Goal: Find specific fact: Find specific fact

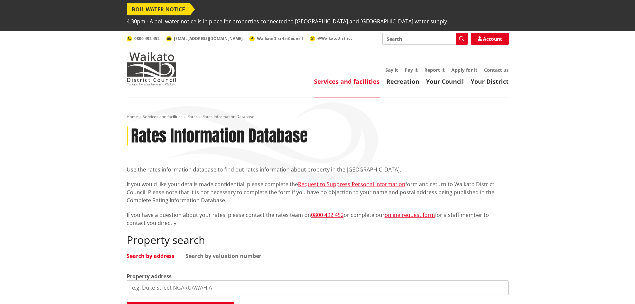
click at [151, 280] on input "search" at bounding box center [318, 287] width 382 height 15
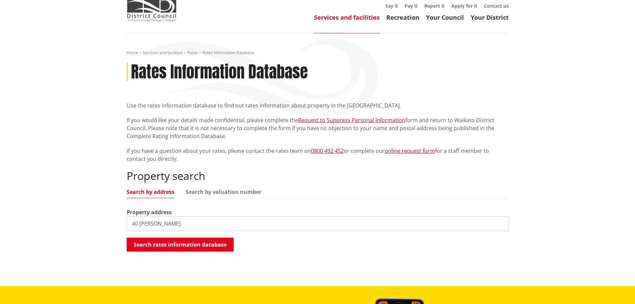
scroll to position [67, 0]
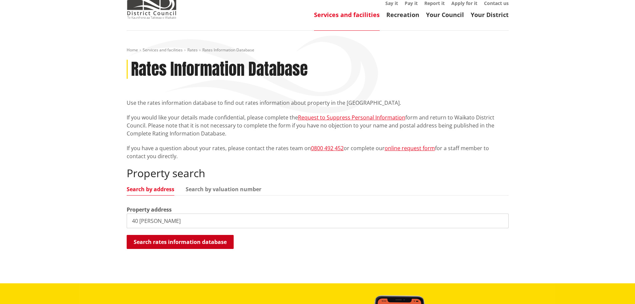
type input "40 [PERSON_NAME]"
click at [169, 235] on button "Search rates information database" at bounding box center [180, 242] width 107 height 14
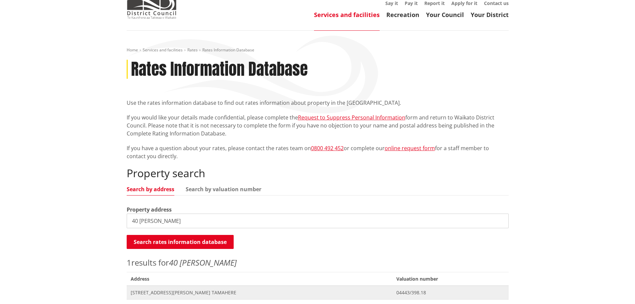
click at [163, 289] on span "[STREET_ADDRESS][PERSON_NAME] TAMAHERE" at bounding box center [260, 292] width 258 height 7
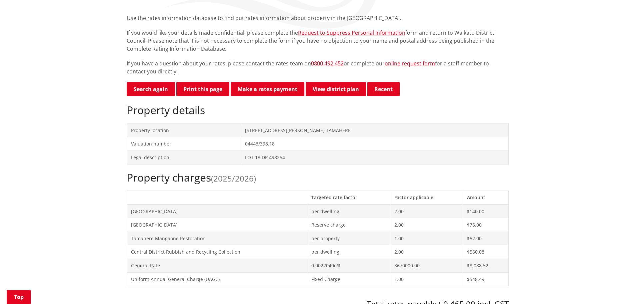
scroll to position [167, 0]
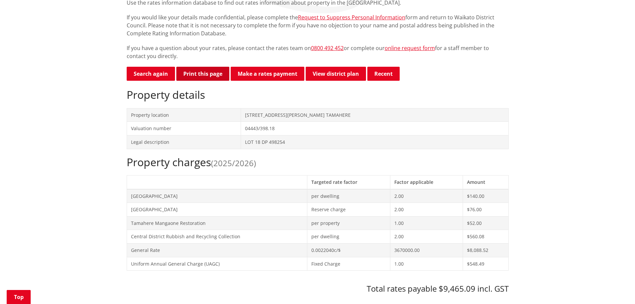
click at [193, 67] on button "Print this page" at bounding box center [202, 74] width 53 height 14
